Goal: Information Seeking & Learning: Learn about a topic

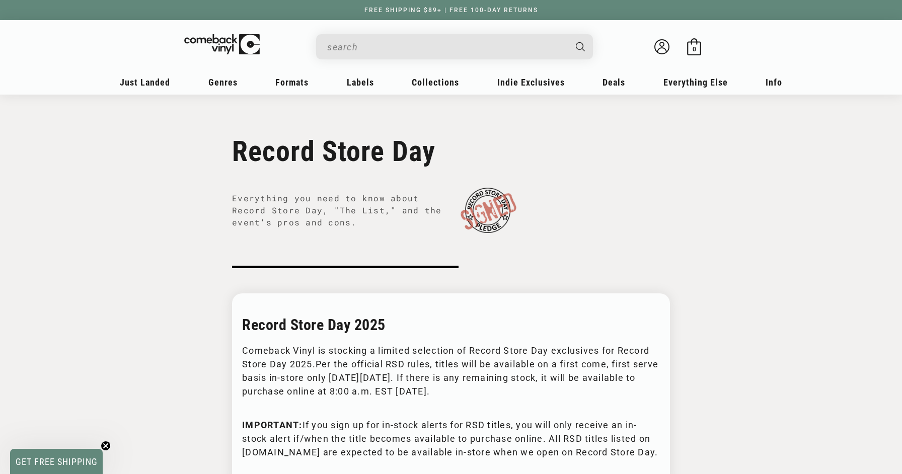
click at [314, 153] on h1 "Record Store Day" at bounding box center [451, 151] width 438 height 33
copy div "Record Store Day"
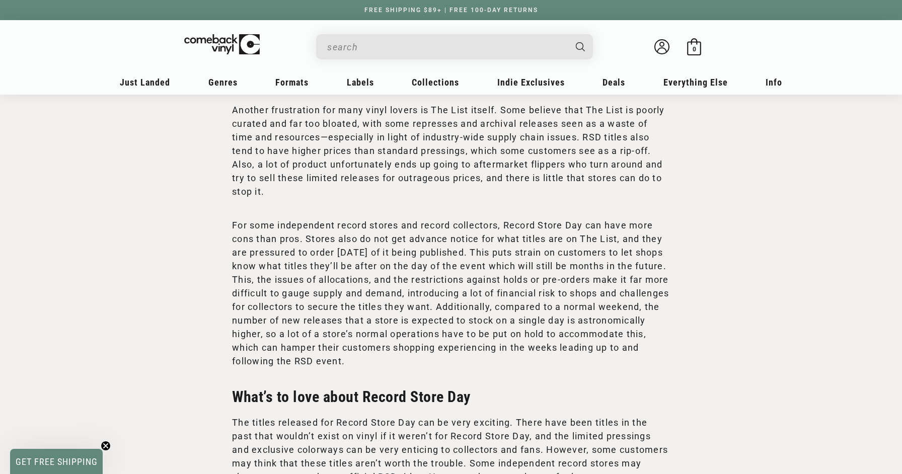
scroll to position [1719, 0]
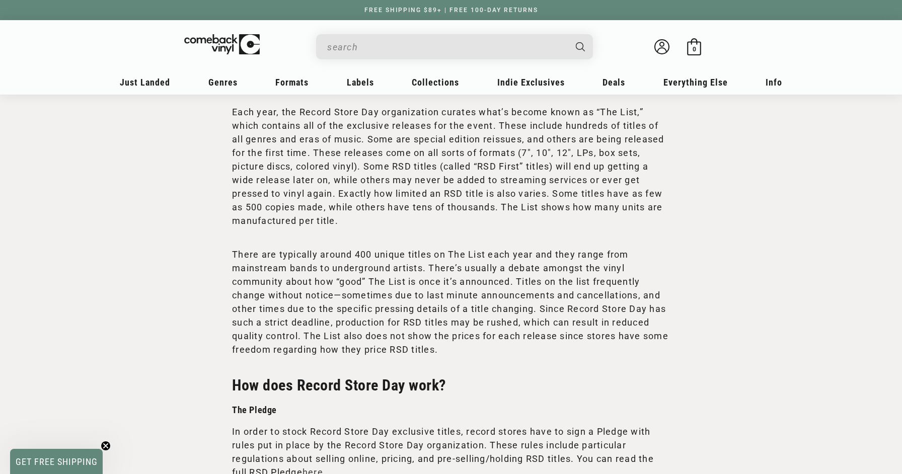
scroll to position [856, 0]
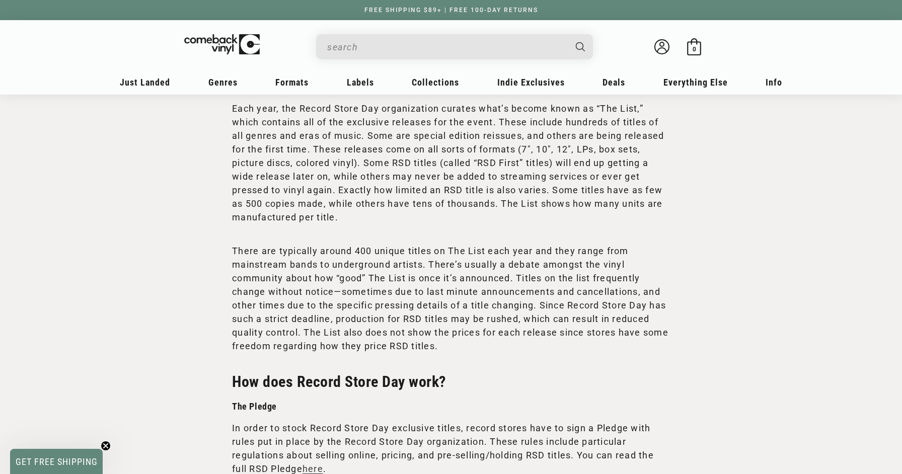
click at [474, 340] on p "There are typically around 400 unique titles on The List each year and they ran…" at bounding box center [451, 298] width 438 height 109
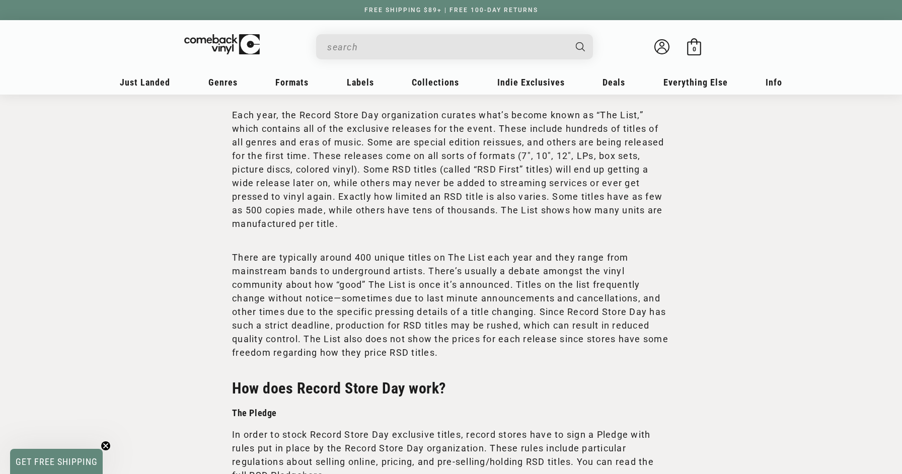
scroll to position [849, 0]
click at [869, 41] on sticky-header "My account Just Landed Just Landed New Releases Genres" at bounding box center [451, 57] width 902 height 74
click at [537, 310] on p "There are typically around 400 unique titles on The List each year and they ran…" at bounding box center [451, 305] width 438 height 109
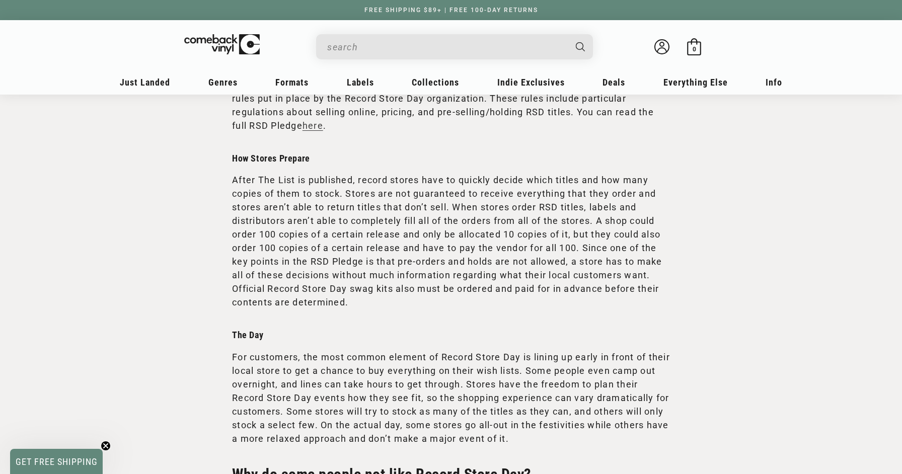
scroll to position [1788, 0]
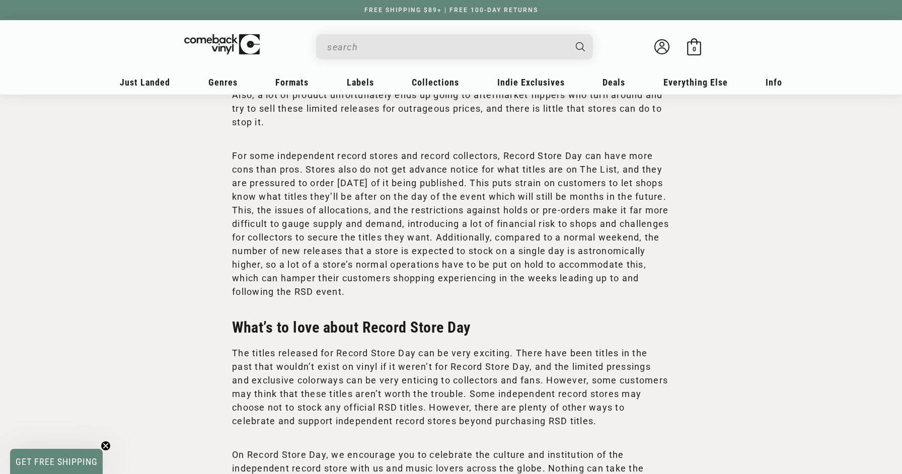
click at [525, 252] on p "For some independent record stores and record collectors, Record Store Day can …" at bounding box center [451, 223] width 438 height 149
drag, startPoint x: 642, startPoint y: 236, endPoint x: 579, endPoint y: 235, distance: 63.4
click at [579, 235] on p "For some independent record stores and record collectors, Record Store Day can …" at bounding box center [451, 223] width 438 height 149
copy p "financial risk"
click at [443, 188] on p "For some independent record stores and record collectors, Record Store Day can …" at bounding box center [451, 223] width 438 height 149
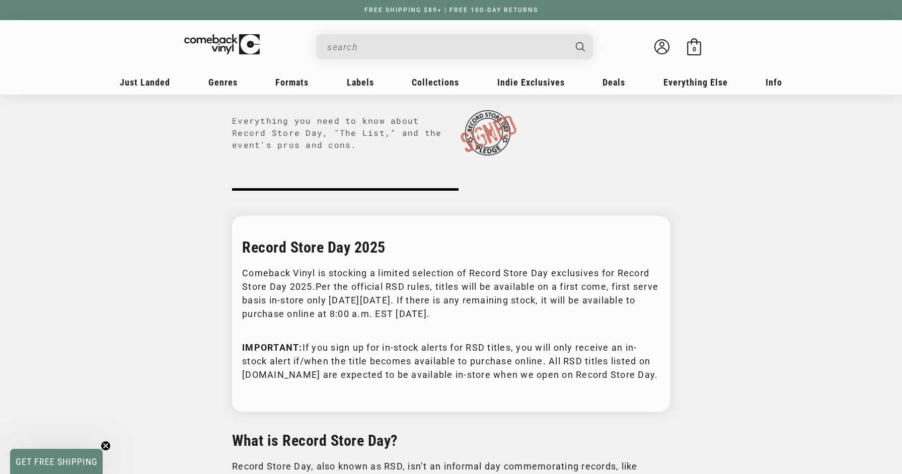
scroll to position [0, 0]
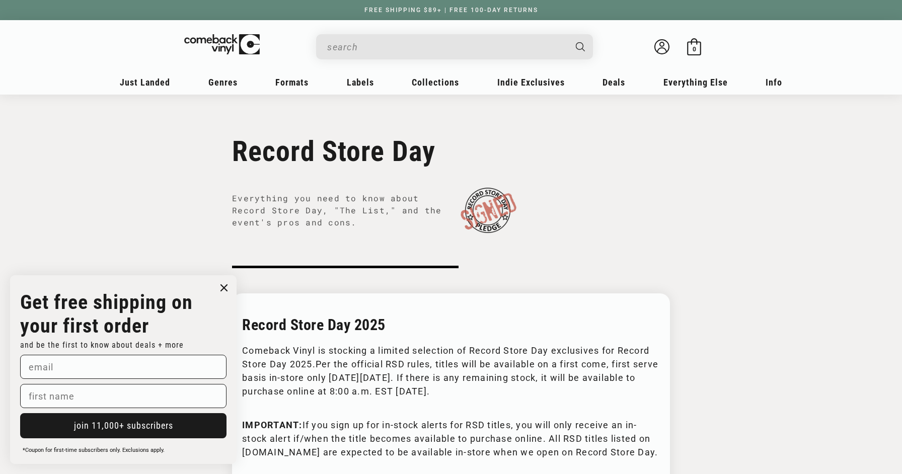
click at [339, 154] on h1 "Record Store Day" at bounding box center [451, 151] width 438 height 33
copy div "Record Store Day"
